Goal: Task Accomplishment & Management: Use online tool/utility

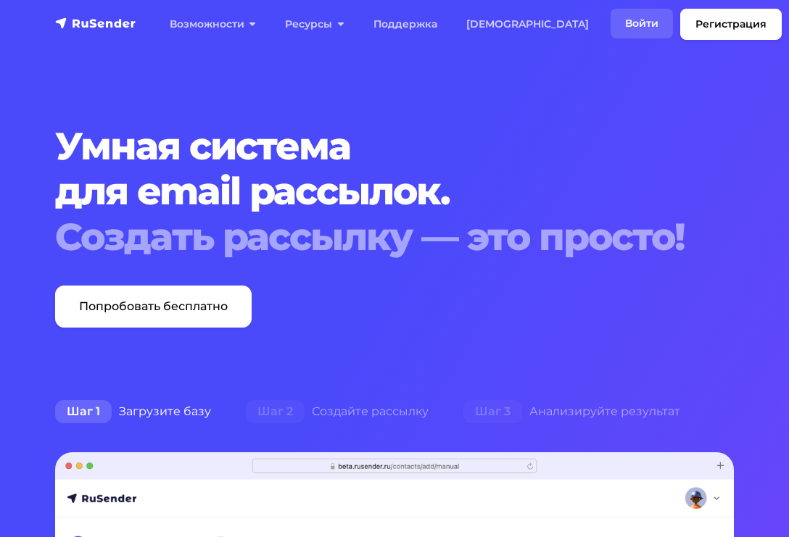
click at [611, 20] on link "Войти" at bounding box center [642, 24] width 62 height 30
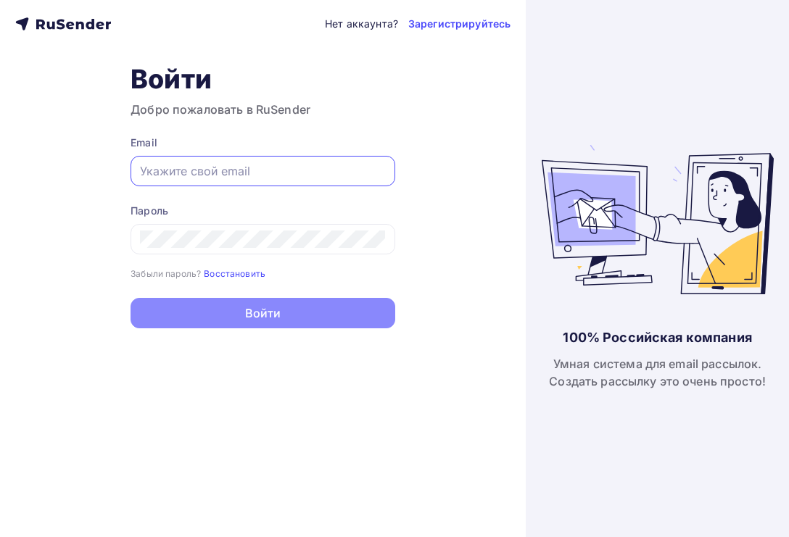
type input "[EMAIL_ADDRESS][DOMAIN_NAME]"
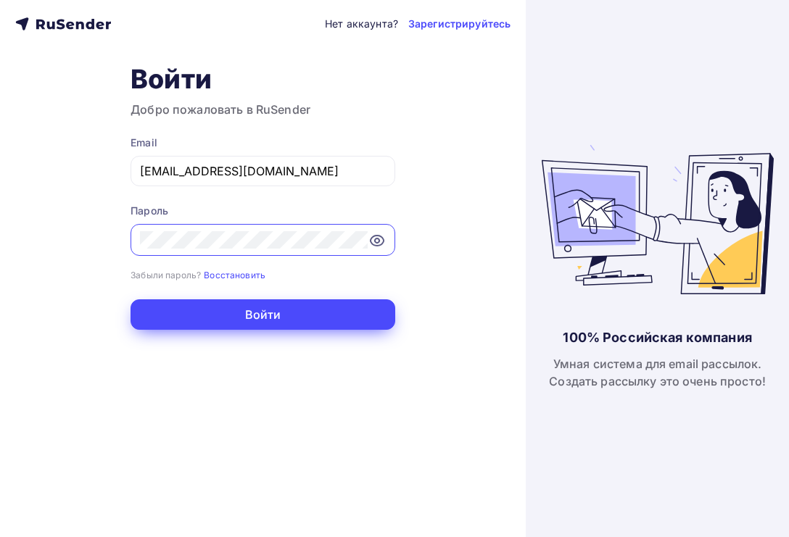
click at [280, 309] on button "Войти" at bounding box center [263, 314] width 265 height 30
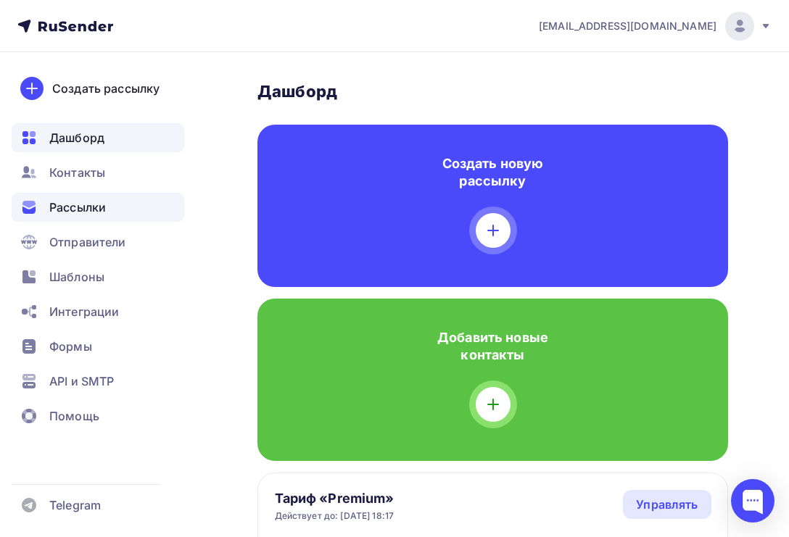
click at [108, 213] on div "Рассылки" at bounding box center [98, 207] width 173 height 29
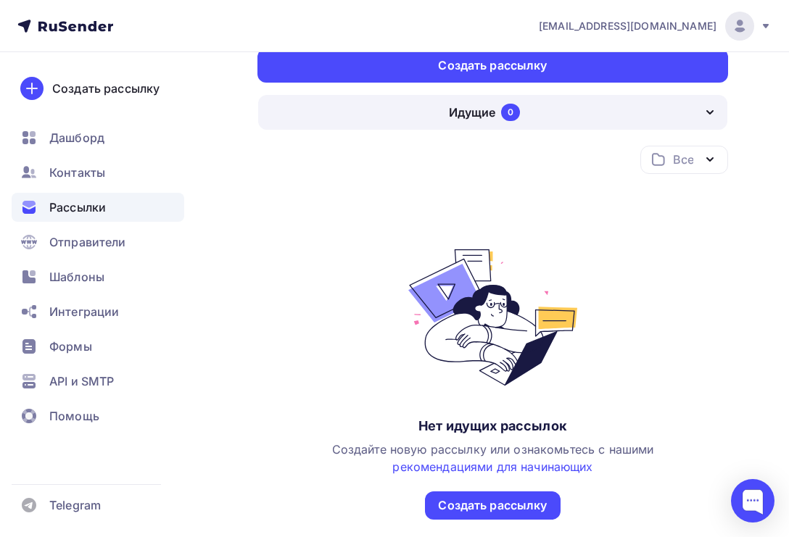
scroll to position [136, 0]
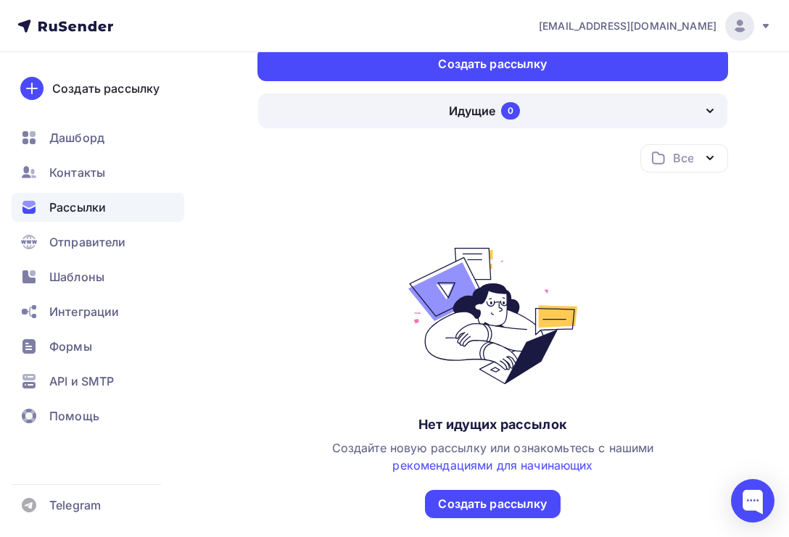
click at [535, 118] on div "Идущие 0" at bounding box center [492, 111] width 469 height 35
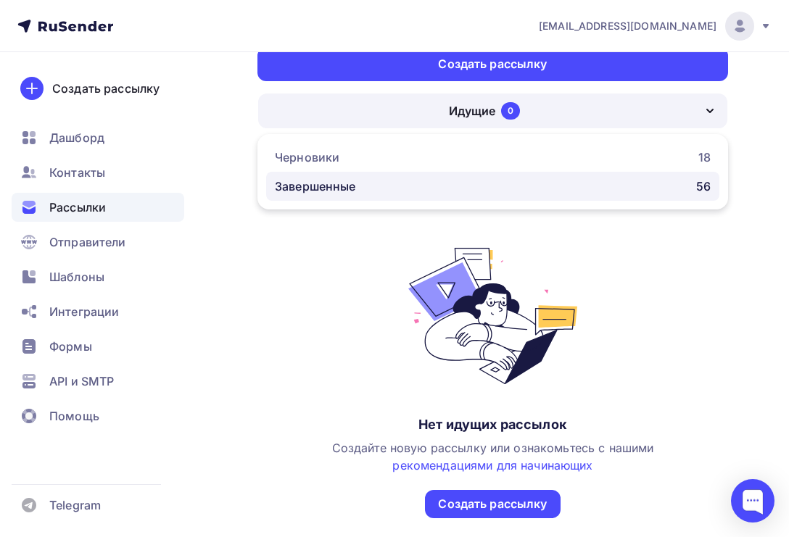
click at [434, 197] on link "Завершенные 56" at bounding box center [492, 186] width 453 height 29
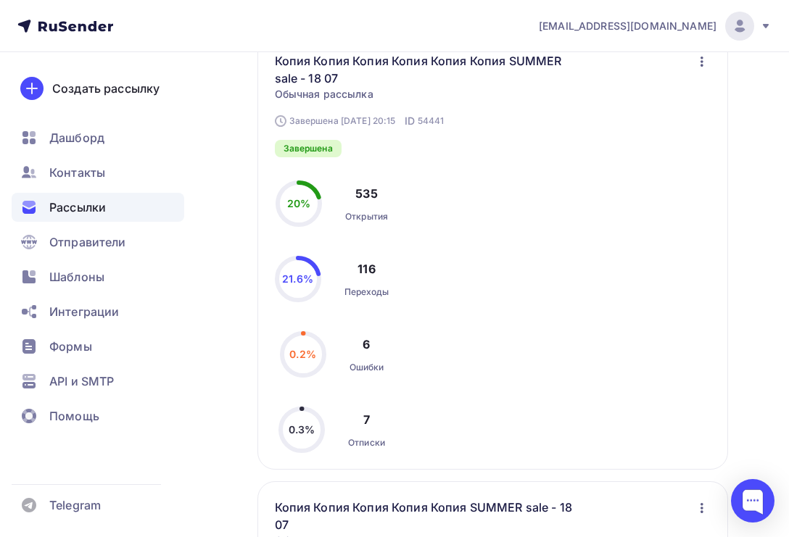
scroll to position [729, 0]
click at [390, 66] on link "Копия Копия Копия Копия Копия Копия SUMMER sale - 18 07" at bounding box center [438, 70] width 326 height 35
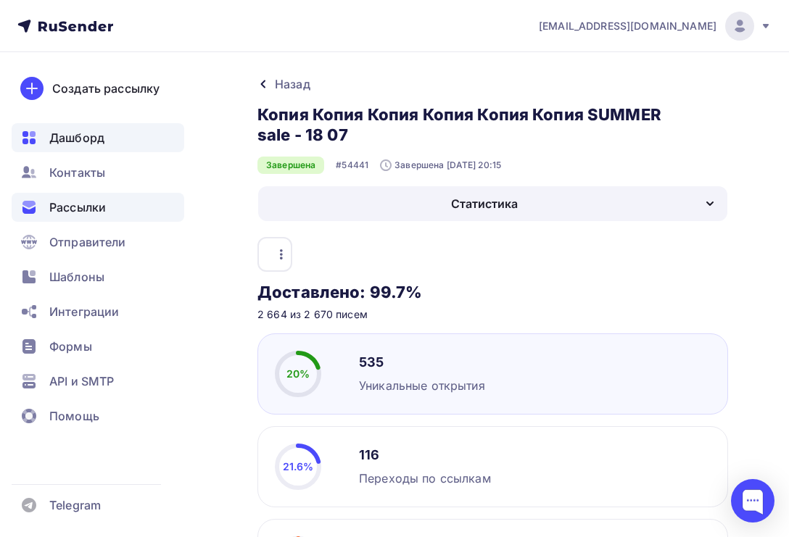
click at [102, 144] on span "Дашборд" at bounding box center [76, 137] width 55 height 17
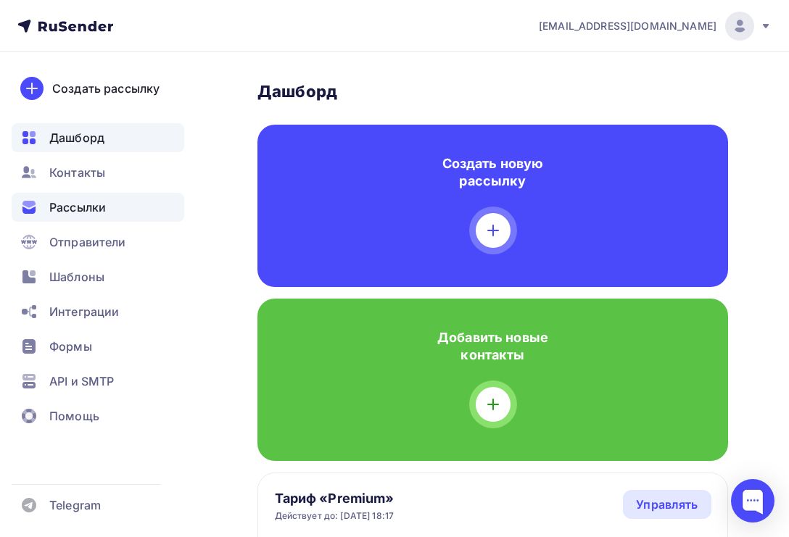
click at [97, 199] on span "Рассылки" at bounding box center [77, 207] width 57 height 17
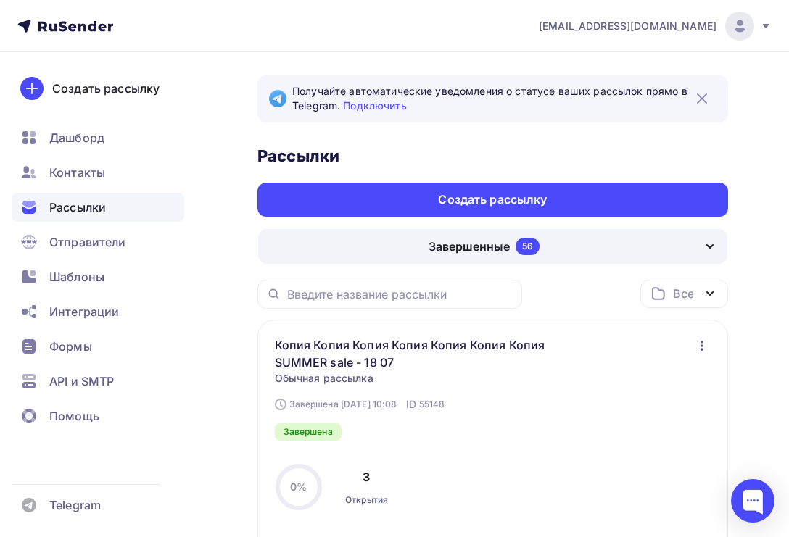
click at [352, 249] on div "Завершенные 56" at bounding box center [492, 246] width 469 height 35
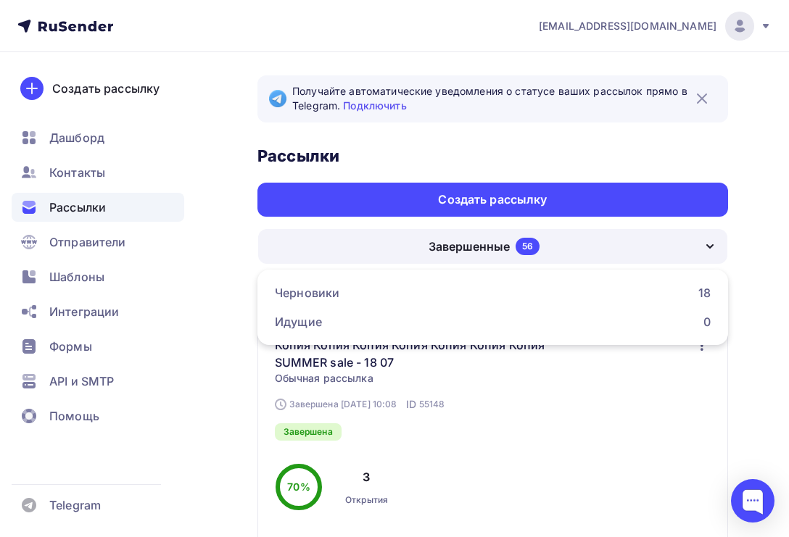
drag, startPoint x: 180, startPoint y: 333, endPoint x: 194, endPoint y: 336, distance: 14.2
click at [183, 333] on div "Формы" at bounding box center [98, 346] width 173 height 29
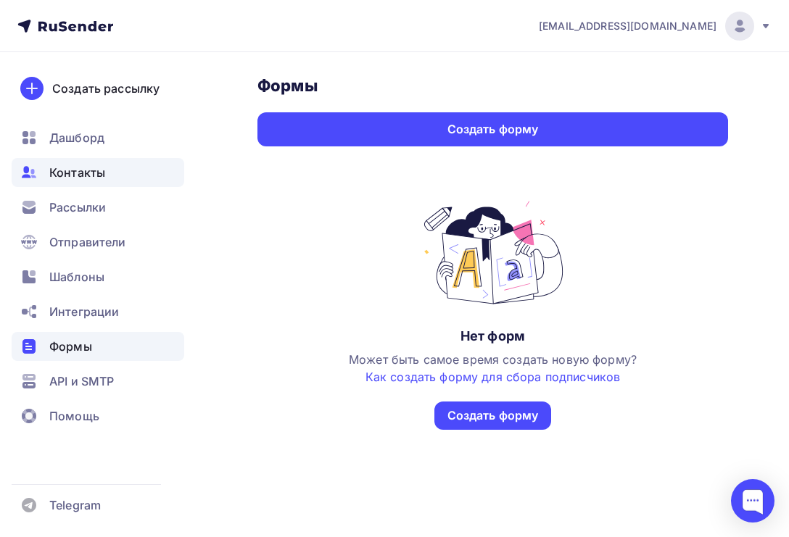
click at [131, 170] on div "Контакты" at bounding box center [98, 172] width 173 height 29
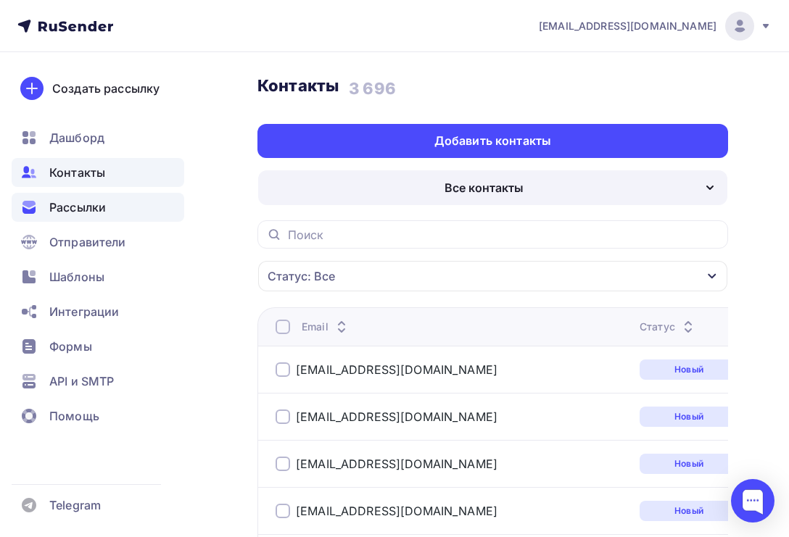
click at [117, 204] on div "Рассылки" at bounding box center [98, 207] width 173 height 29
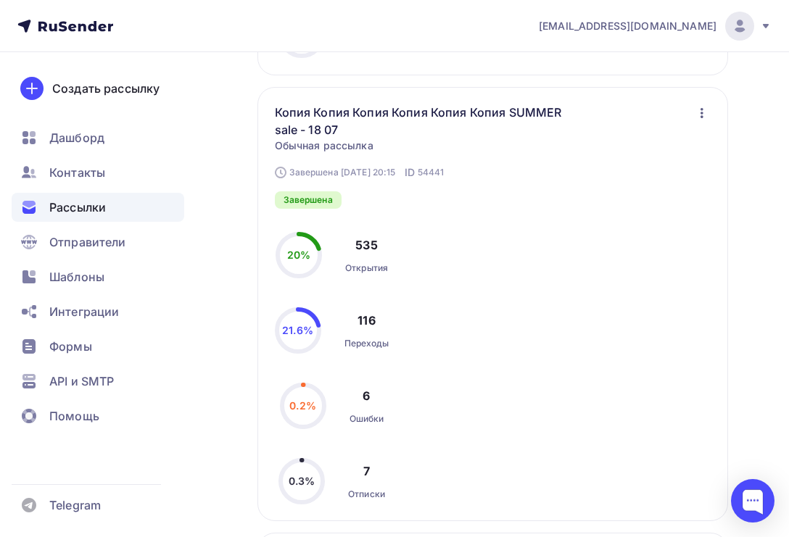
scroll to position [677, 0]
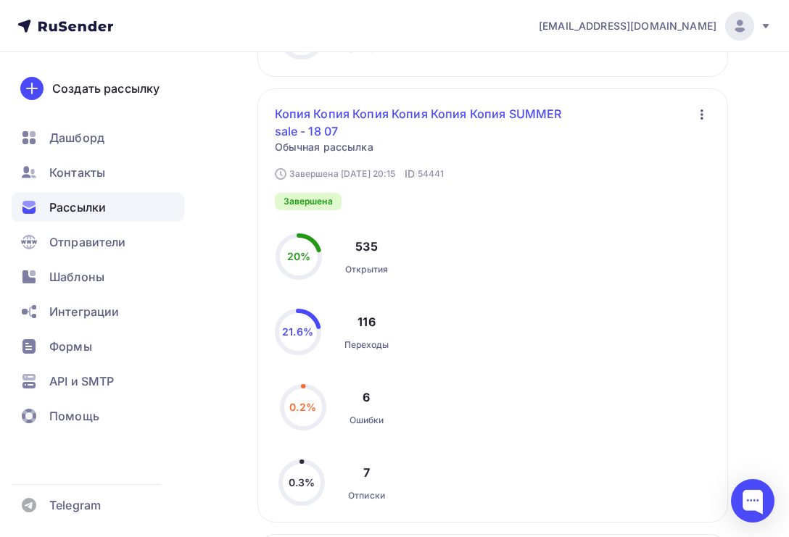
click at [326, 131] on link "Копия Копия Копия Копия Копия Копия SUMMER sale - 18 07" at bounding box center [438, 122] width 326 height 35
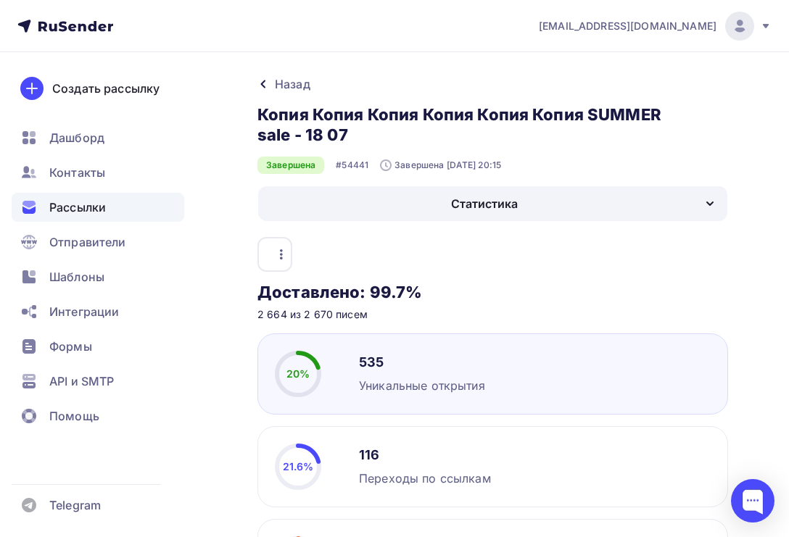
click at [410, 225] on div "Назад Копия Копия Копия Копия Копия Копия SUMMER sale - 18 07 Копия Копия Копия…" at bounding box center [492, 173] width 471 height 196
click at [277, 242] on div "Копировать Добавить в папку" at bounding box center [274, 254] width 35 height 35
click at [278, 258] on icon "button" at bounding box center [281, 254] width 17 height 17
click at [271, 289] on div "Копировать" at bounding box center [218, 292] width 139 height 17
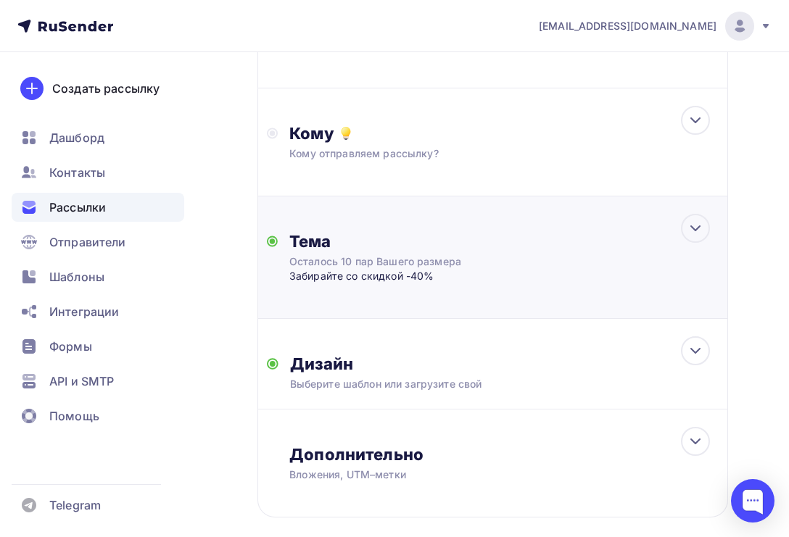
scroll to position [284, 0]
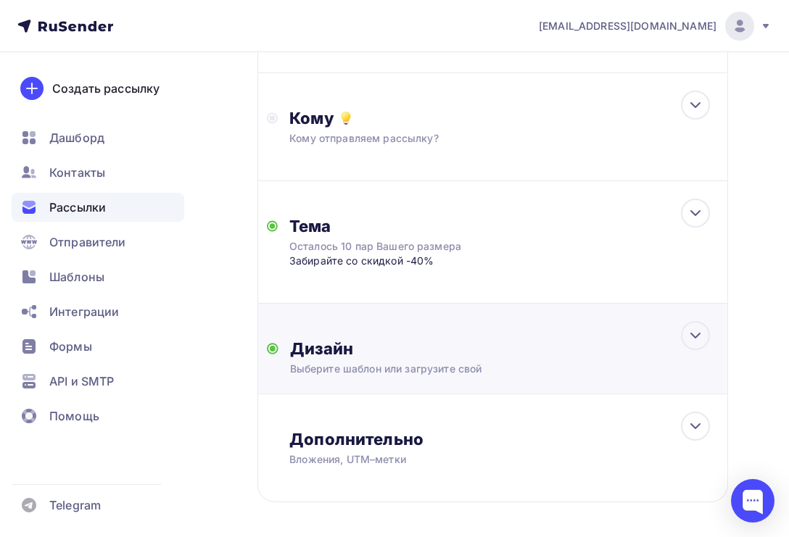
click at [383, 353] on div "Дизайн" at bounding box center [504, 349] width 429 height 20
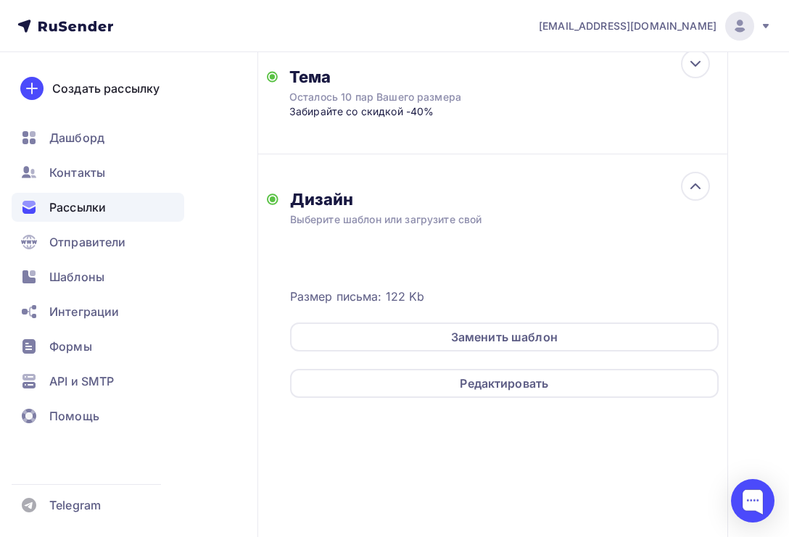
scroll to position [449, 0]
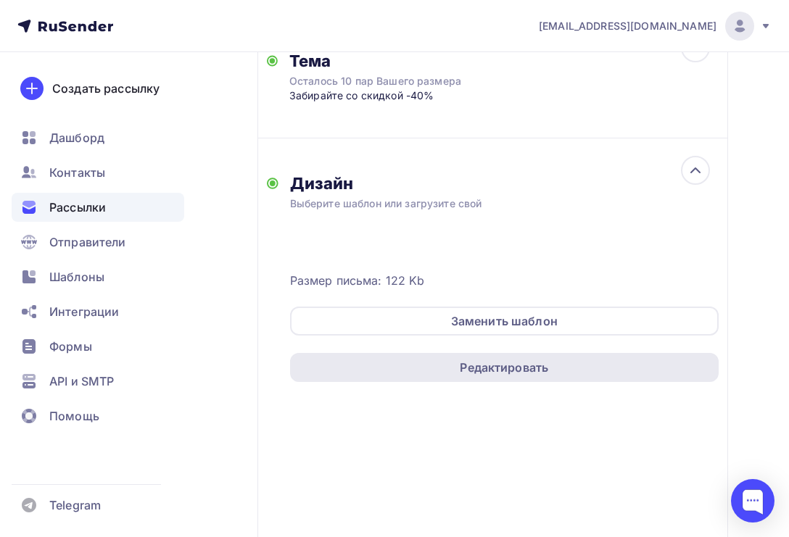
click at [467, 360] on div "Редактировать" at bounding box center [504, 367] width 429 height 29
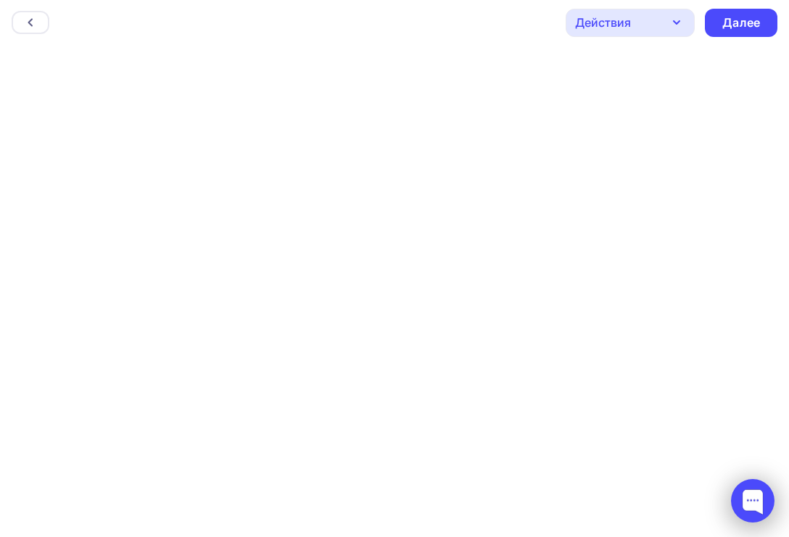
scroll to position [4, 0]
click at [740, 26] on div "Далее" at bounding box center [741, 23] width 38 height 17
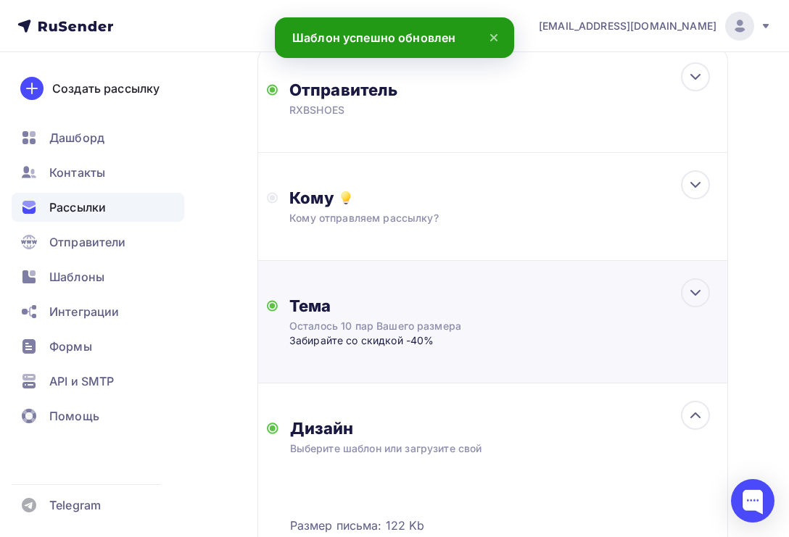
scroll to position [355, 0]
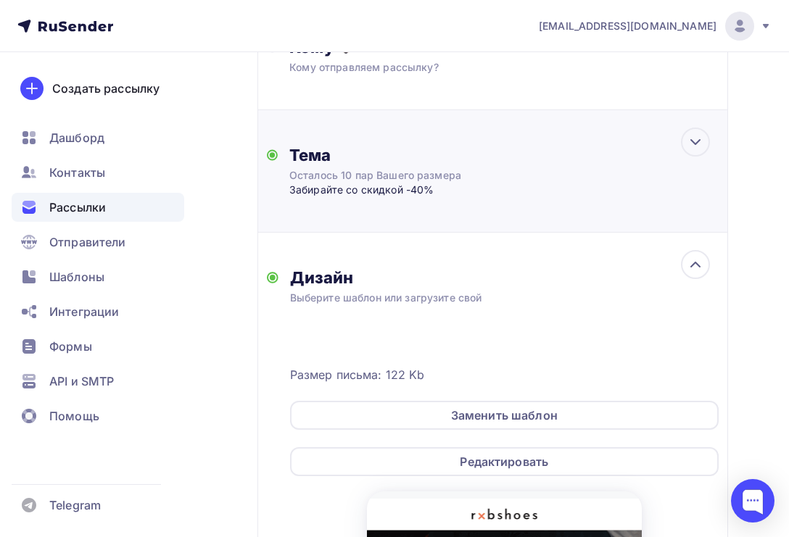
click at [444, 189] on div "Забирайте со скидкой -40%" at bounding box center [432, 190] width 286 height 15
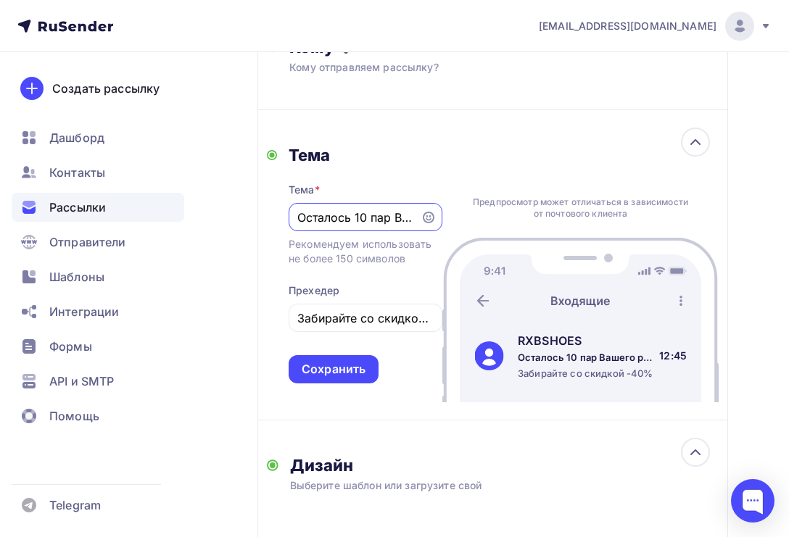
scroll to position [0, 0]
drag, startPoint x: 414, startPoint y: 220, endPoint x: 290, endPoint y: 219, distance: 124.0
click at [290, 219] on div "Осталось 10 пар Вашего размера" at bounding box center [366, 217] width 154 height 28
drag, startPoint x: 299, startPoint y: 217, endPoint x: 456, endPoint y: 225, distance: 157.5
click at [456, 225] on div "Тема Тема * Осталось 10 пар Вашего размера Рекомендуем использовать не более 15…" at bounding box center [492, 264] width 471 height 309
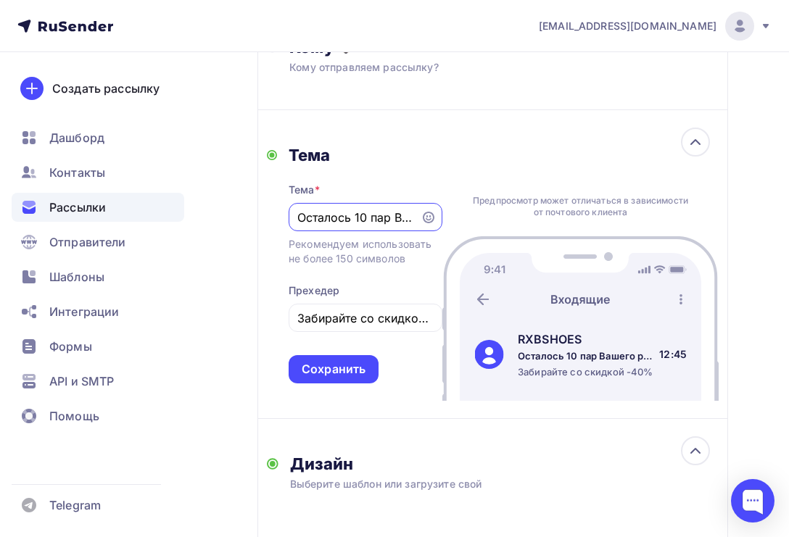
drag, startPoint x: 456, startPoint y: 225, endPoint x: 363, endPoint y: 212, distance: 94.3
click at [363, 212] on input "Осталось 10 пар Вашего размера" at bounding box center [354, 217] width 115 height 17
type input "Новый pop-up store"
click at [402, 325] on input "Забирайте со скидкой -40%" at bounding box center [365, 318] width 137 height 17
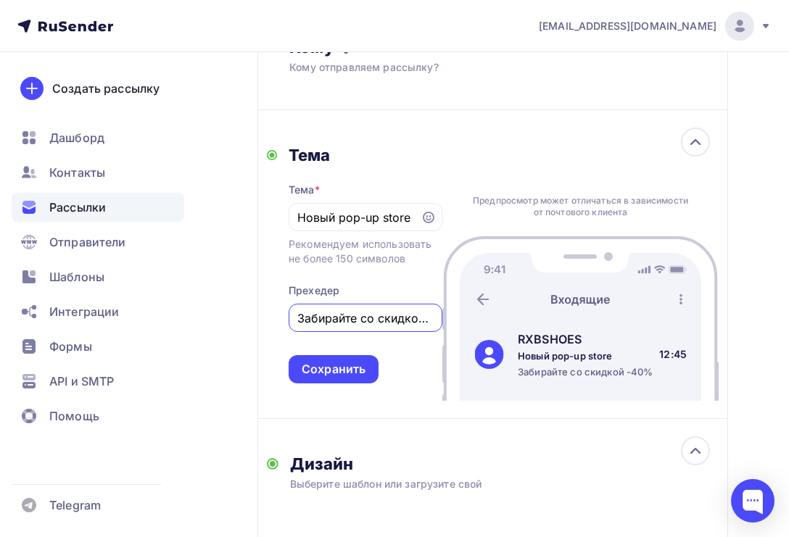
drag, startPoint x: 298, startPoint y: 322, endPoint x: 444, endPoint y: 323, distance: 145.7
click at [444, 323] on div "Тема Тема * Новый pop-up store Рекомендуем использовать не более 150 символов П…" at bounding box center [492, 264] width 471 height 309
click at [414, 221] on div "Новый pop-up store" at bounding box center [366, 217] width 154 height 28
click at [411, 218] on input "Новый pop-up store" at bounding box center [354, 217] width 115 height 17
click at [410, 146] on div "Тема" at bounding box center [366, 155] width 154 height 20
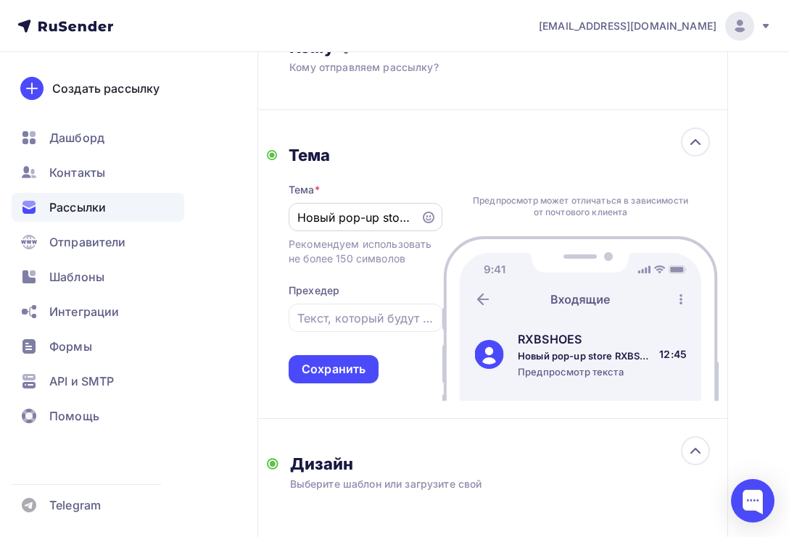
click at [349, 221] on input "Новый pop-up store RXBSHOES" at bounding box center [354, 217] width 115 height 17
click at [344, 221] on input "Новый pop-up store RXBSHOES" at bounding box center [354, 217] width 115 height 17
click at [405, 272] on div "Тема * Новый Pop-up store RXBSHOES Рекомендуем использовать не более 150 символ…" at bounding box center [366, 274] width 154 height 218
click at [386, 213] on input "Новый Pop-up store RXBSHOES" at bounding box center [354, 217] width 115 height 17
type input "Новый Pop-up Store RXBSHOES"
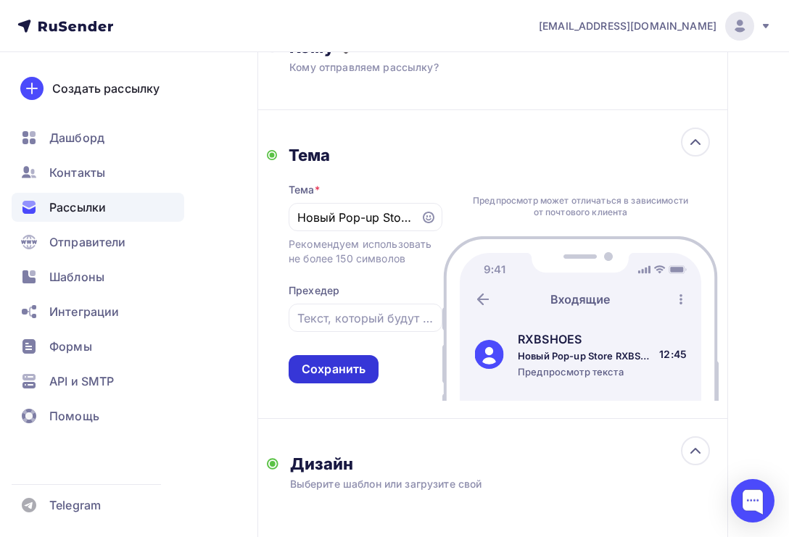
click at [354, 378] on div "Сохранить" at bounding box center [334, 369] width 64 height 17
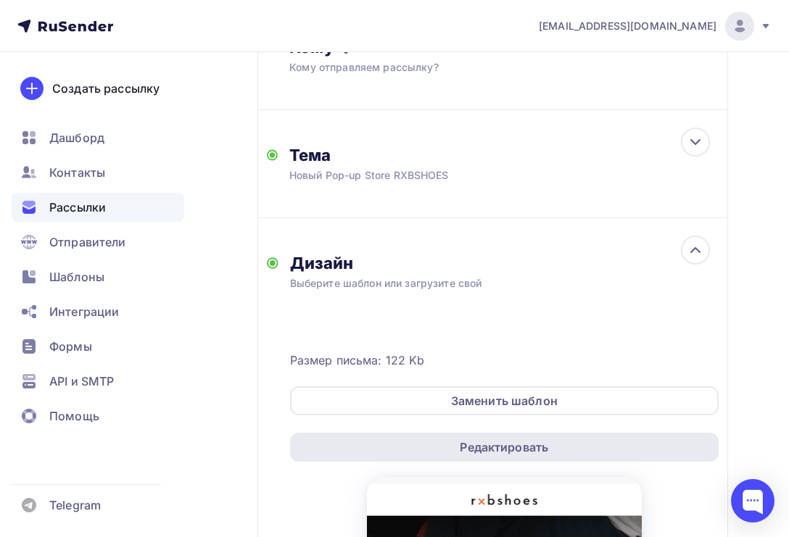
click at [444, 443] on div "Редактировать" at bounding box center [504, 447] width 429 height 29
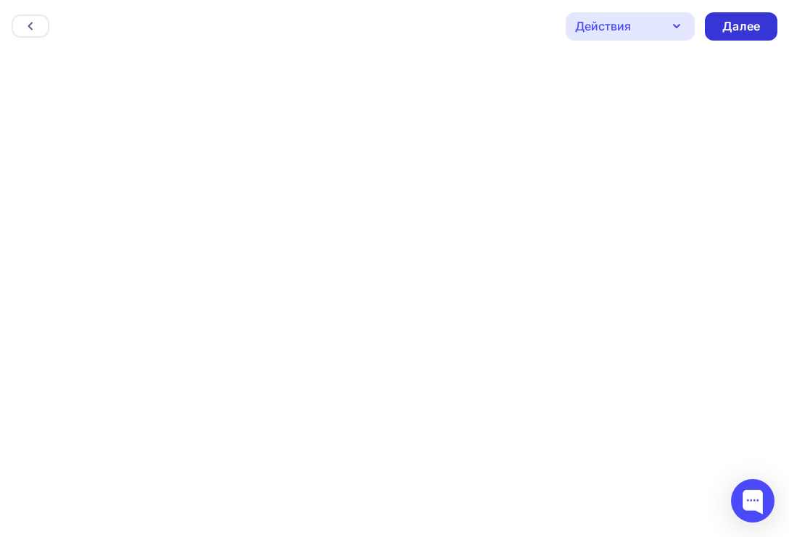
click at [724, 28] on div "Далее" at bounding box center [741, 26] width 38 height 17
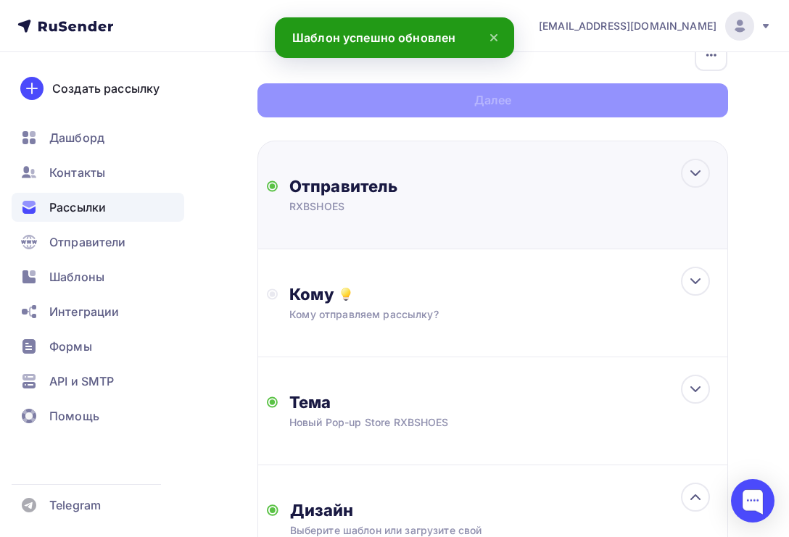
scroll to position [113, 0]
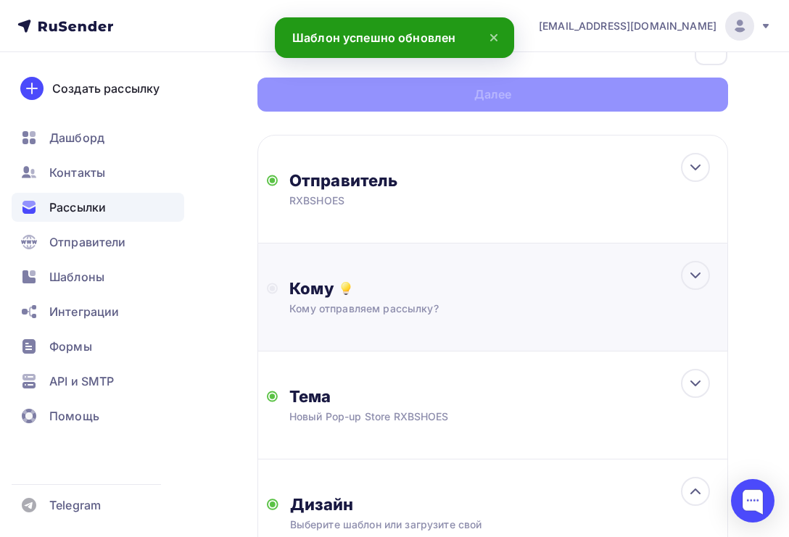
click at [361, 327] on div "Кому Кому отправляем рассылку? Списки получателей Выберите список Все списки id…" at bounding box center [492, 298] width 471 height 108
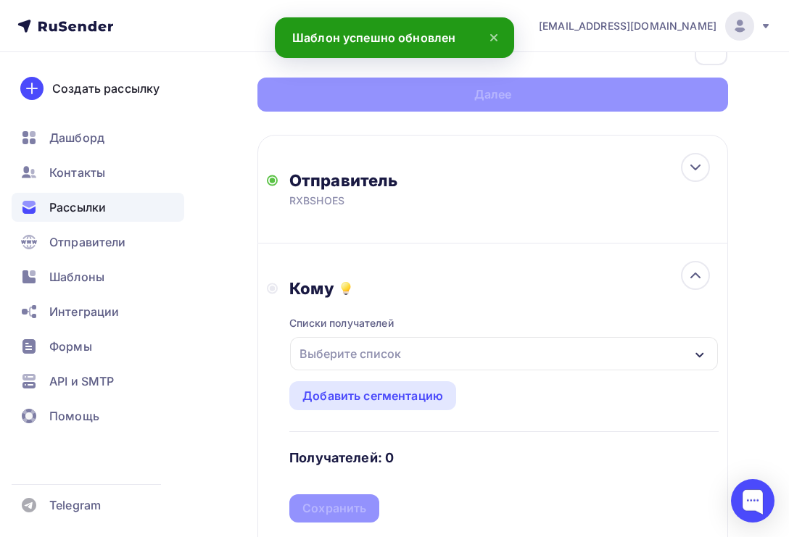
click at [370, 351] on div "Выберите список" at bounding box center [350, 354] width 113 height 26
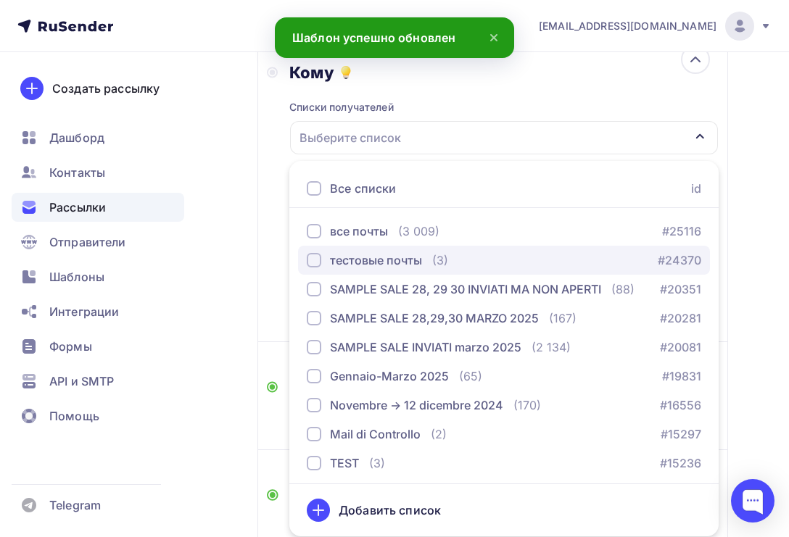
click at [384, 265] on div "тестовые почты" at bounding box center [376, 260] width 92 height 17
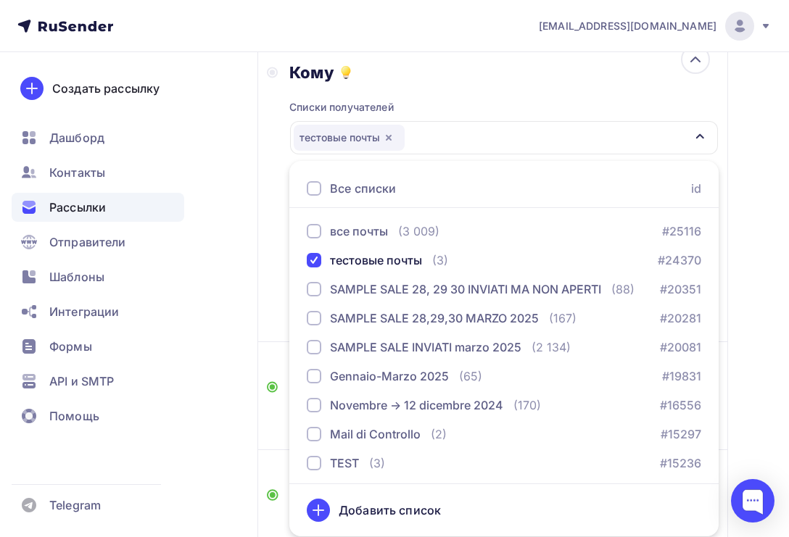
click at [273, 242] on div "Кому Списки получателей тестовые почты Все списки id все почты (3 009) #25116 т…" at bounding box center [493, 184] width 452 height 244
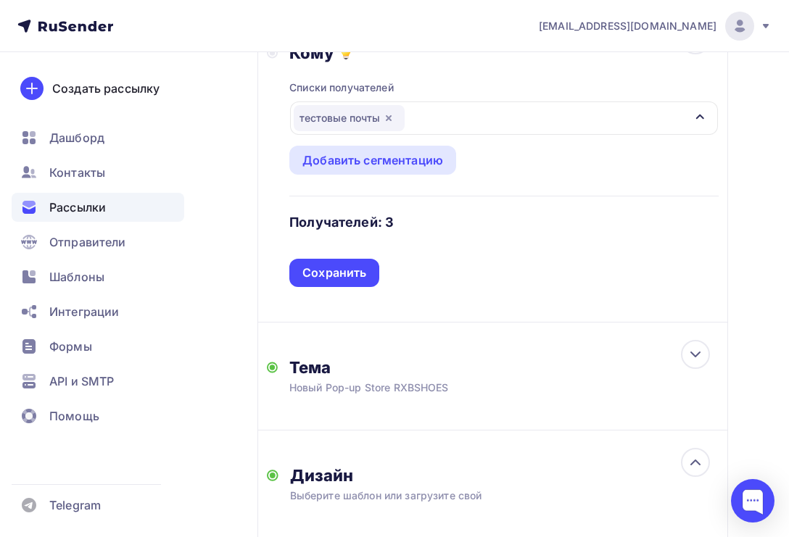
scroll to position [393, 0]
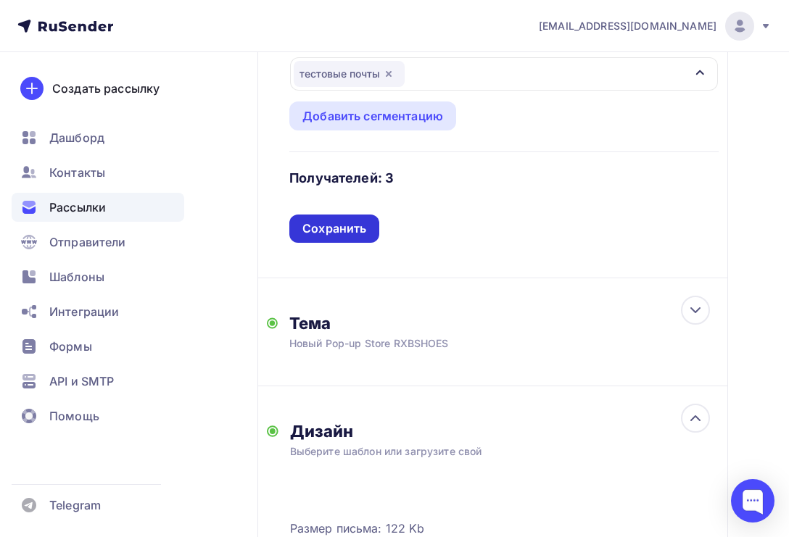
click at [368, 233] on div "Сохранить" at bounding box center [334, 229] width 90 height 28
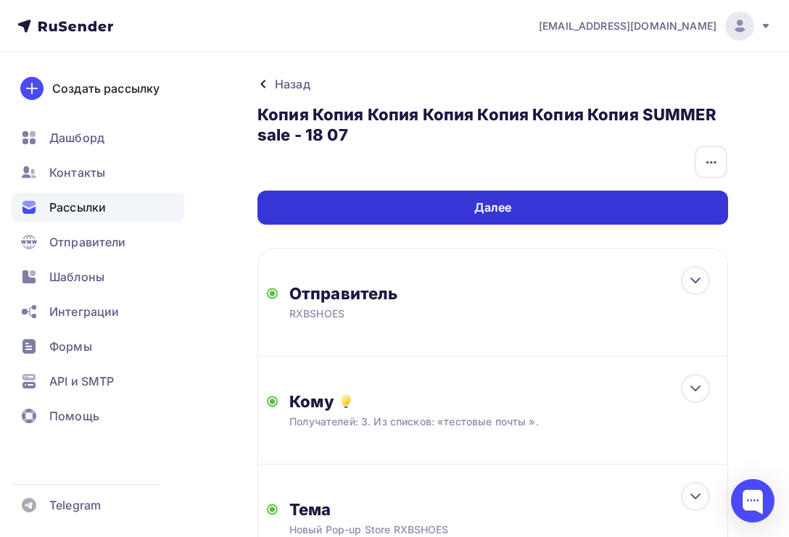
scroll to position [0, 0]
click at [632, 203] on div "Далее" at bounding box center [492, 208] width 471 height 34
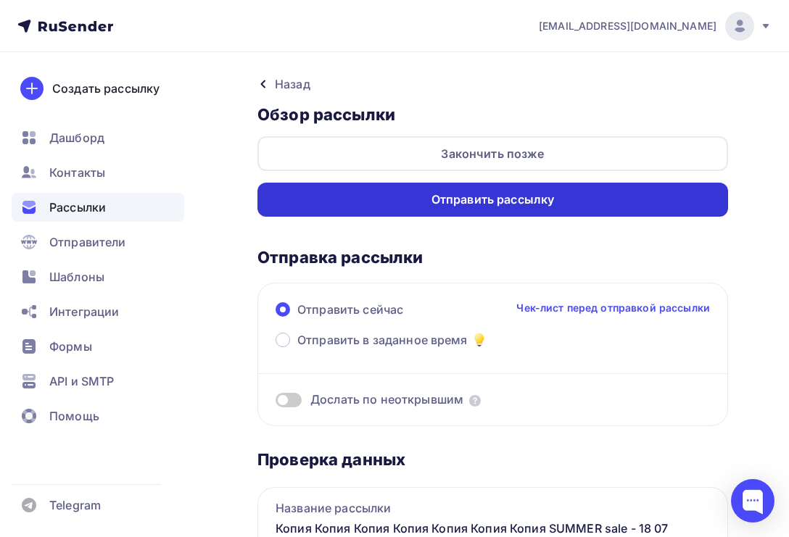
click at [574, 203] on div "Отправить рассылку" at bounding box center [492, 200] width 471 height 34
